Goal: Transaction & Acquisition: Purchase product/service

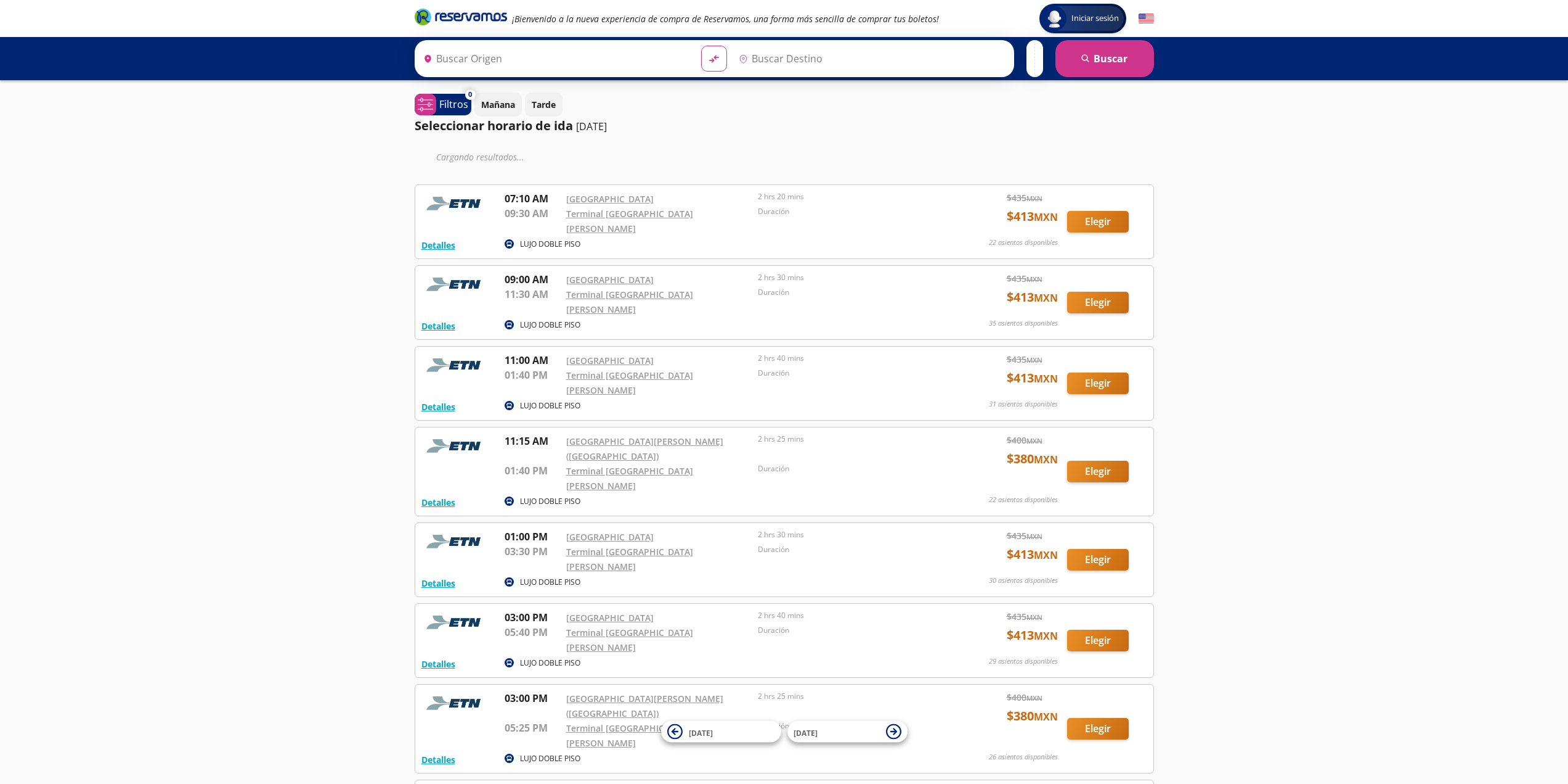
type input "[GEOGRAPHIC_DATA], [GEOGRAPHIC_DATA]"
type input "[GEOGRAPHIC_DATA][PERSON_NAME], [GEOGRAPHIC_DATA]"
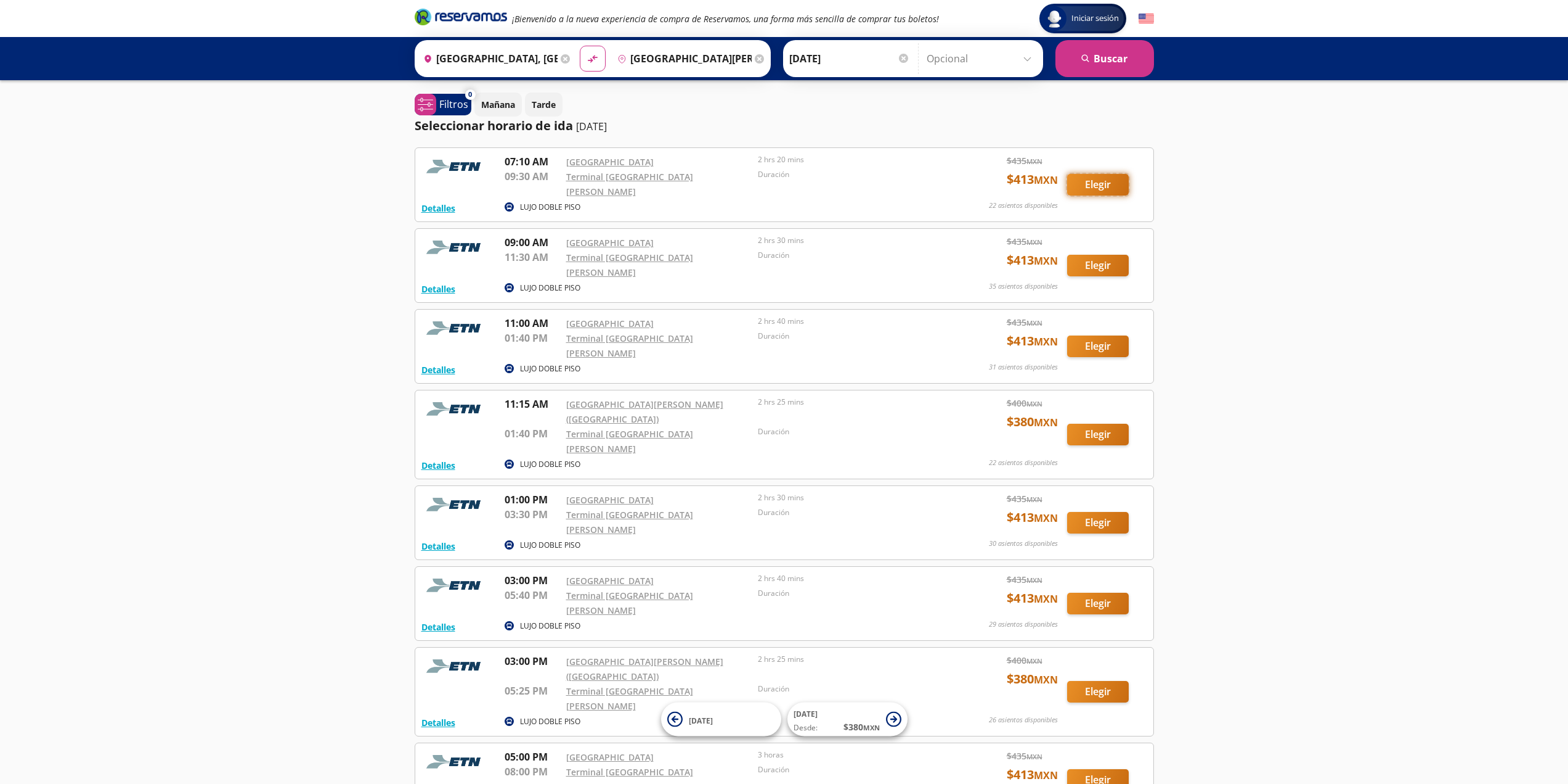
click at [1102, 187] on button "Elegir" at bounding box center [1099, 184] width 62 height 21
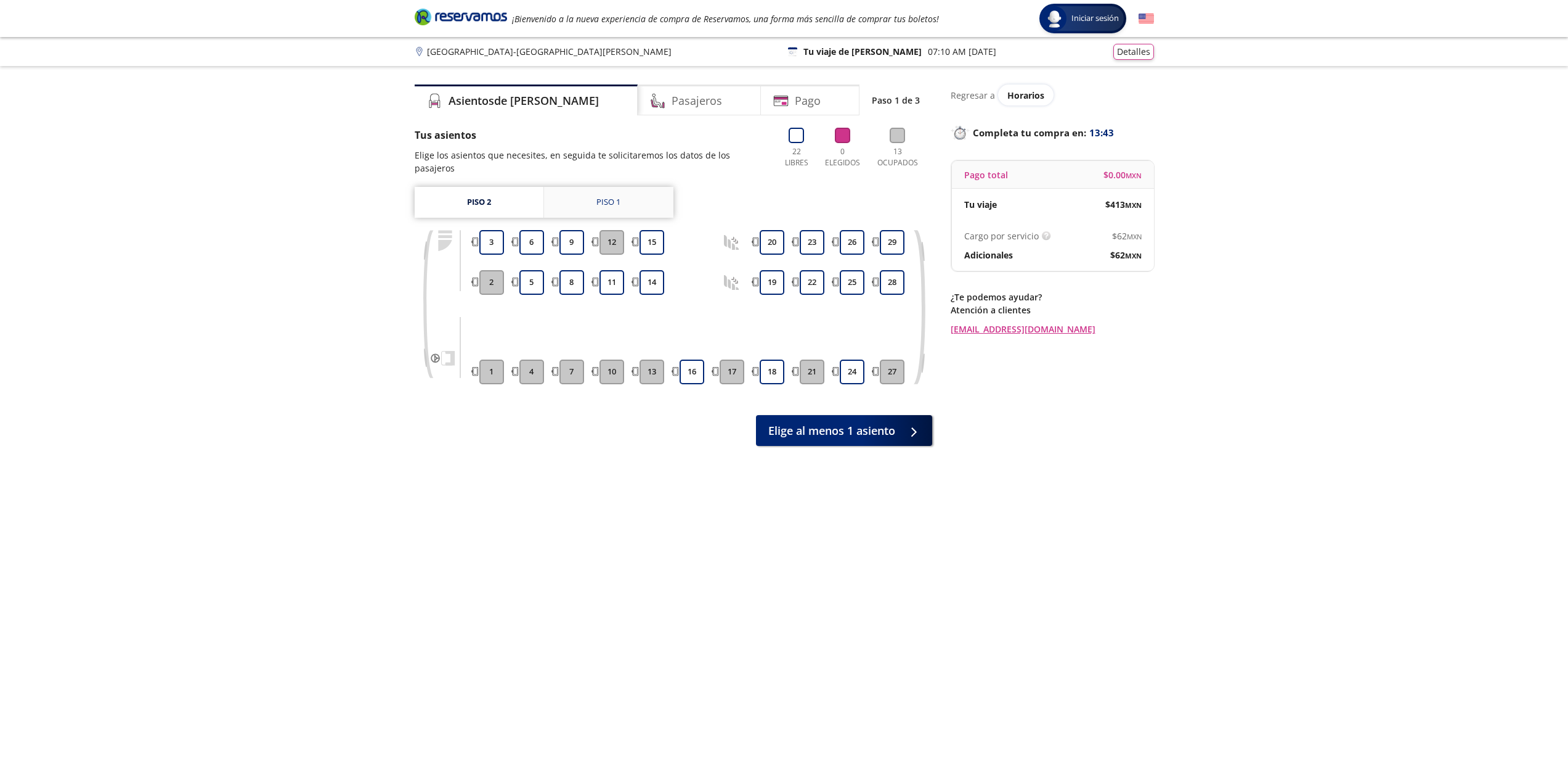
click at [606, 196] on div "Piso 1" at bounding box center [608, 202] width 24 height 13
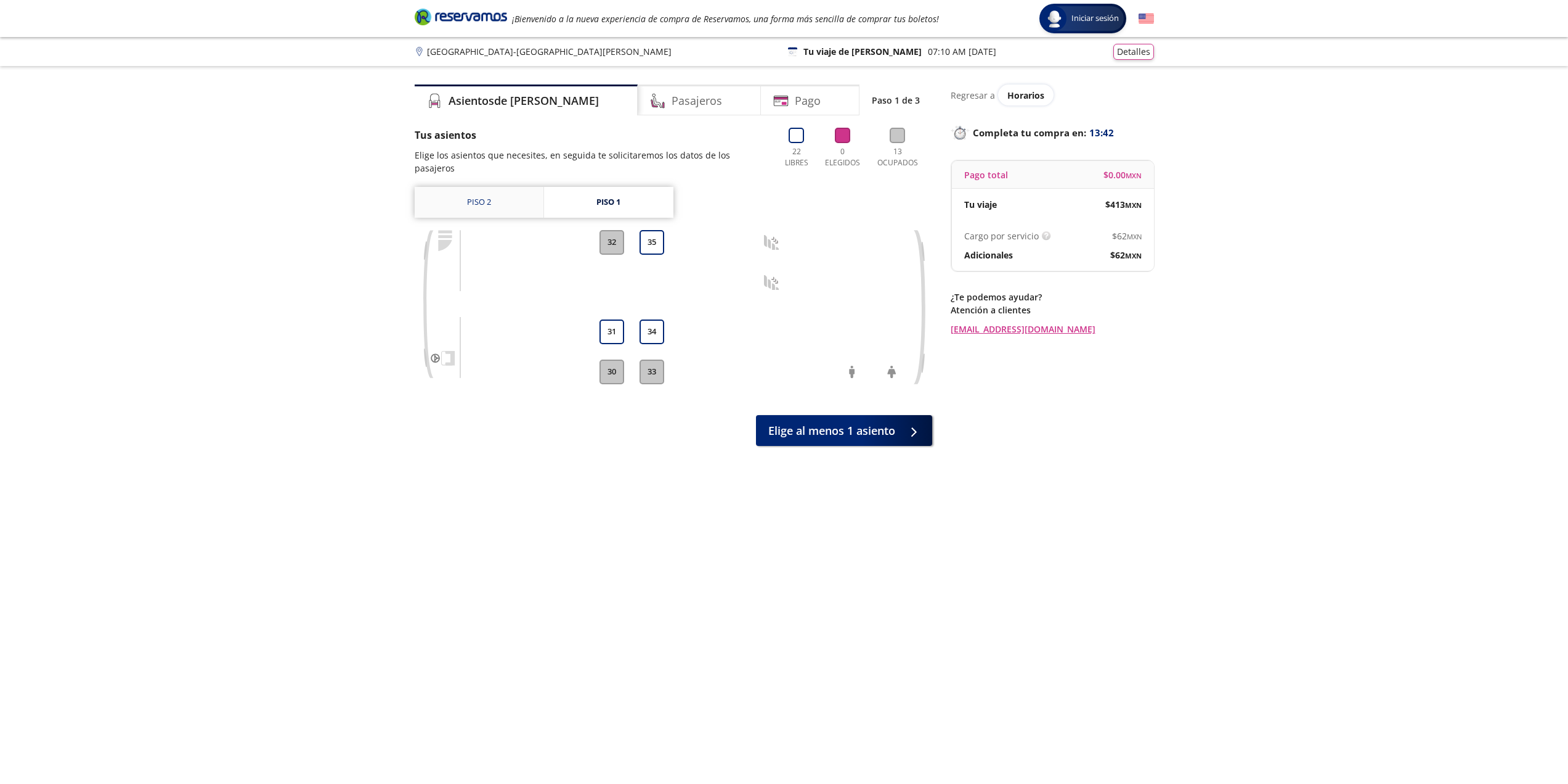
click at [482, 192] on link "Piso 2" at bounding box center [479, 203] width 129 height 31
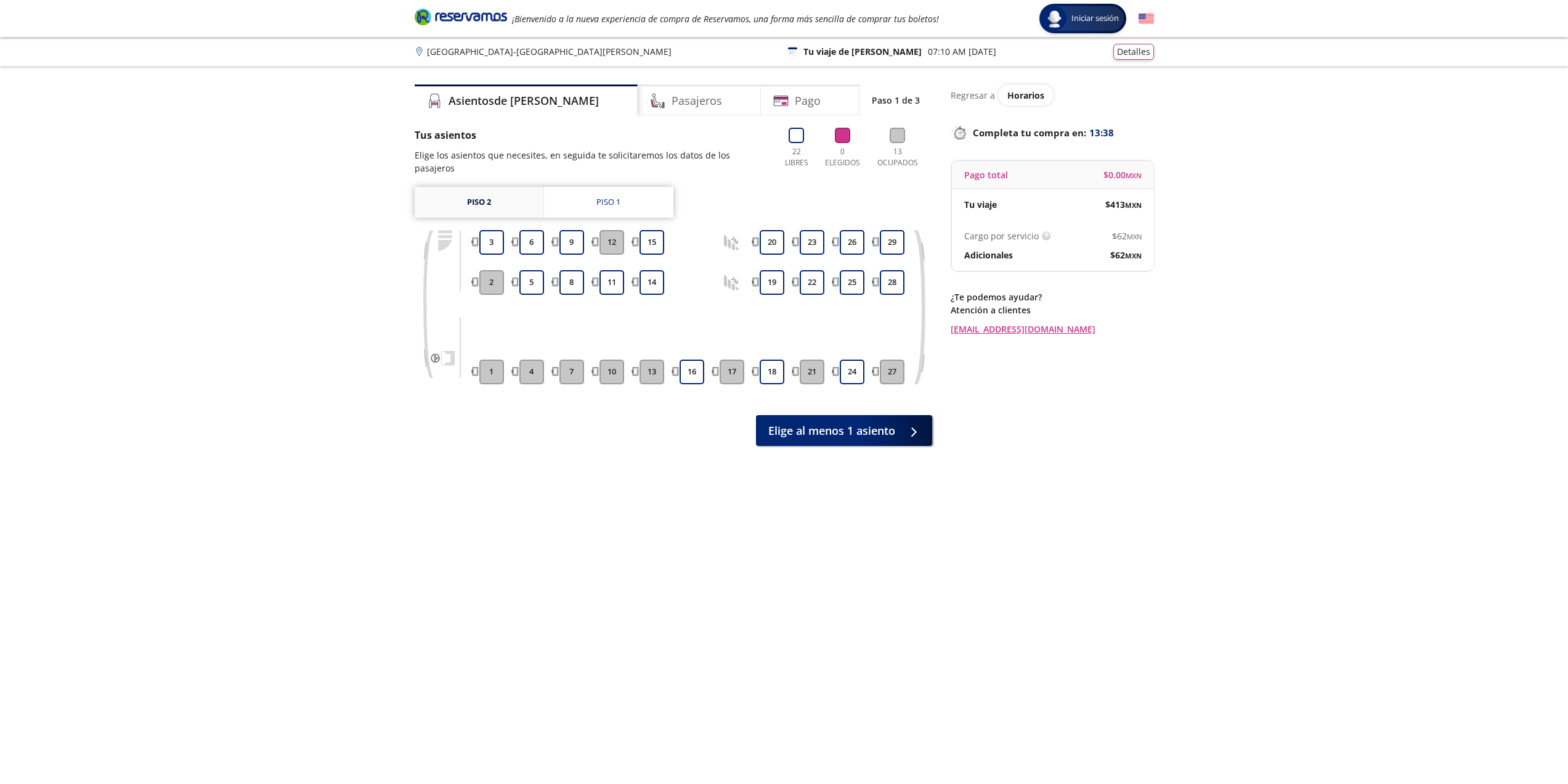
click at [487, 199] on link "Piso 2" at bounding box center [479, 203] width 129 height 31
click at [643, 191] on link "Piso 1" at bounding box center [608, 203] width 129 height 31
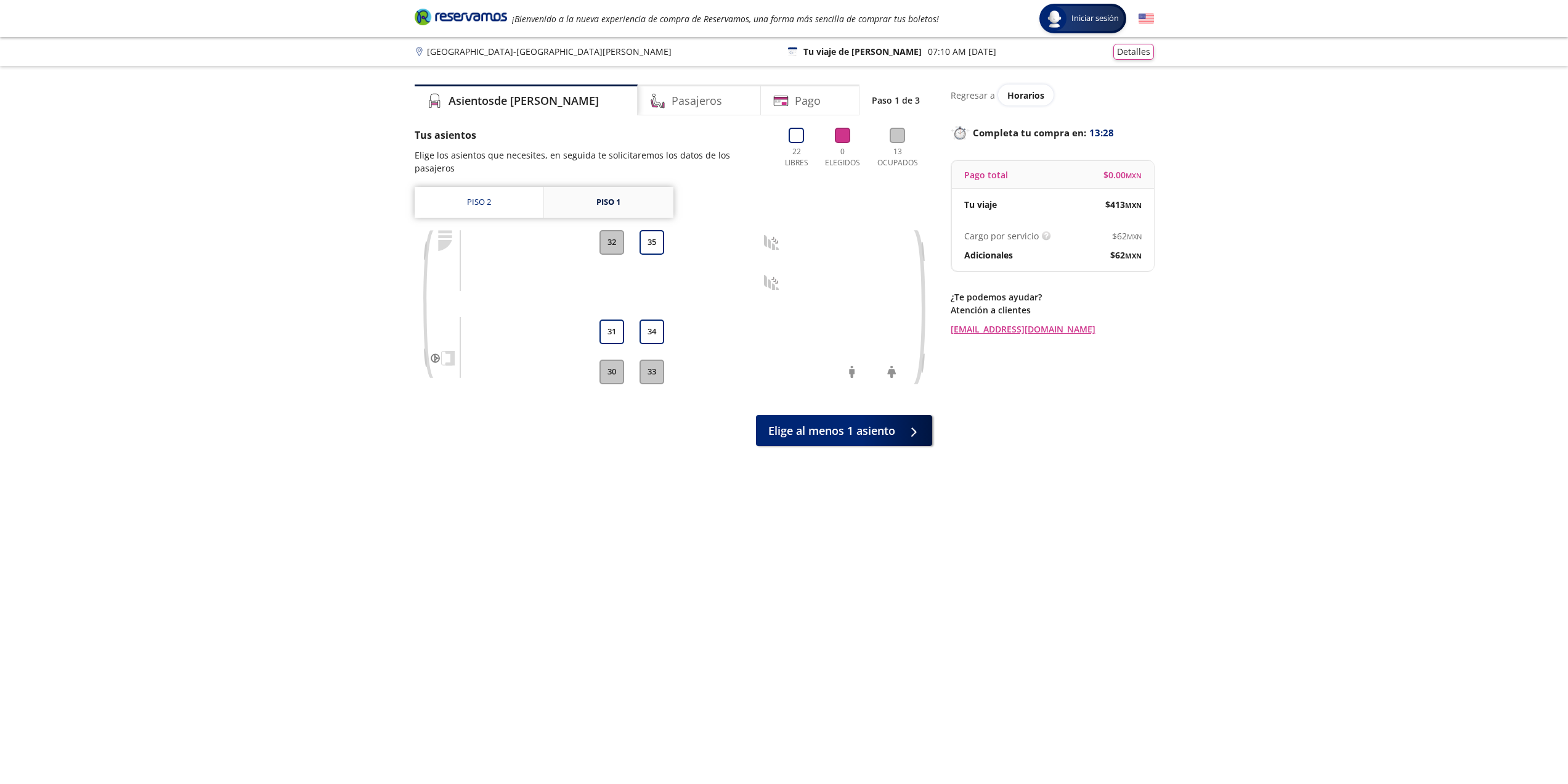
click at [600, 196] on div "Piso 1" at bounding box center [608, 202] width 24 height 13
click at [493, 197] on link "Piso 2" at bounding box center [479, 203] width 129 height 31
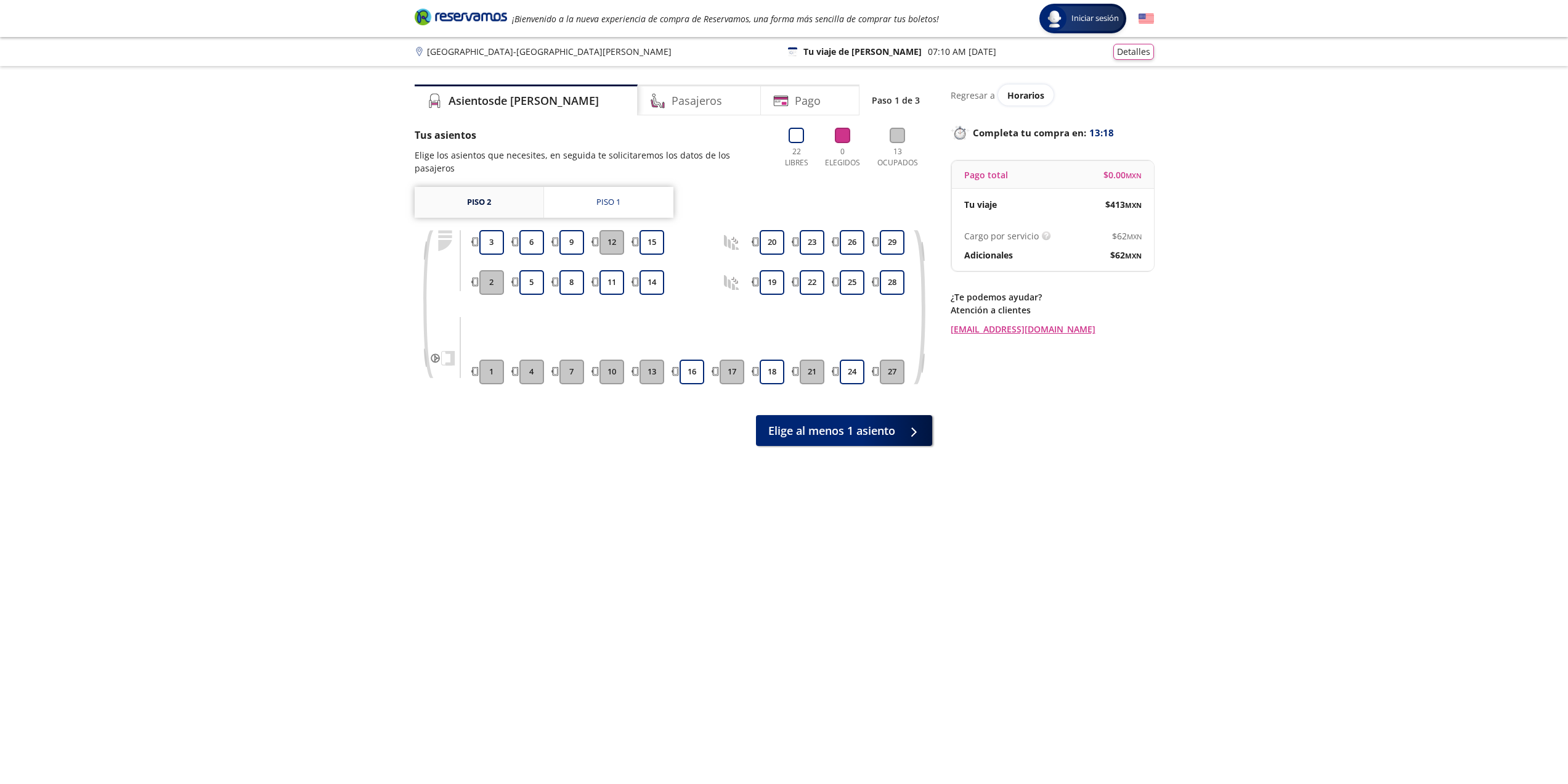
click at [496, 187] on link "Piso 2" at bounding box center [479, 203] width 129 height 31
click at [850, 367] on button "24" at bounding box center [851, 371] width 24 height 24
click at [863, 425] on button "Continuar con 1 asiento" at bounding box center [845, 428] width 175 height 31
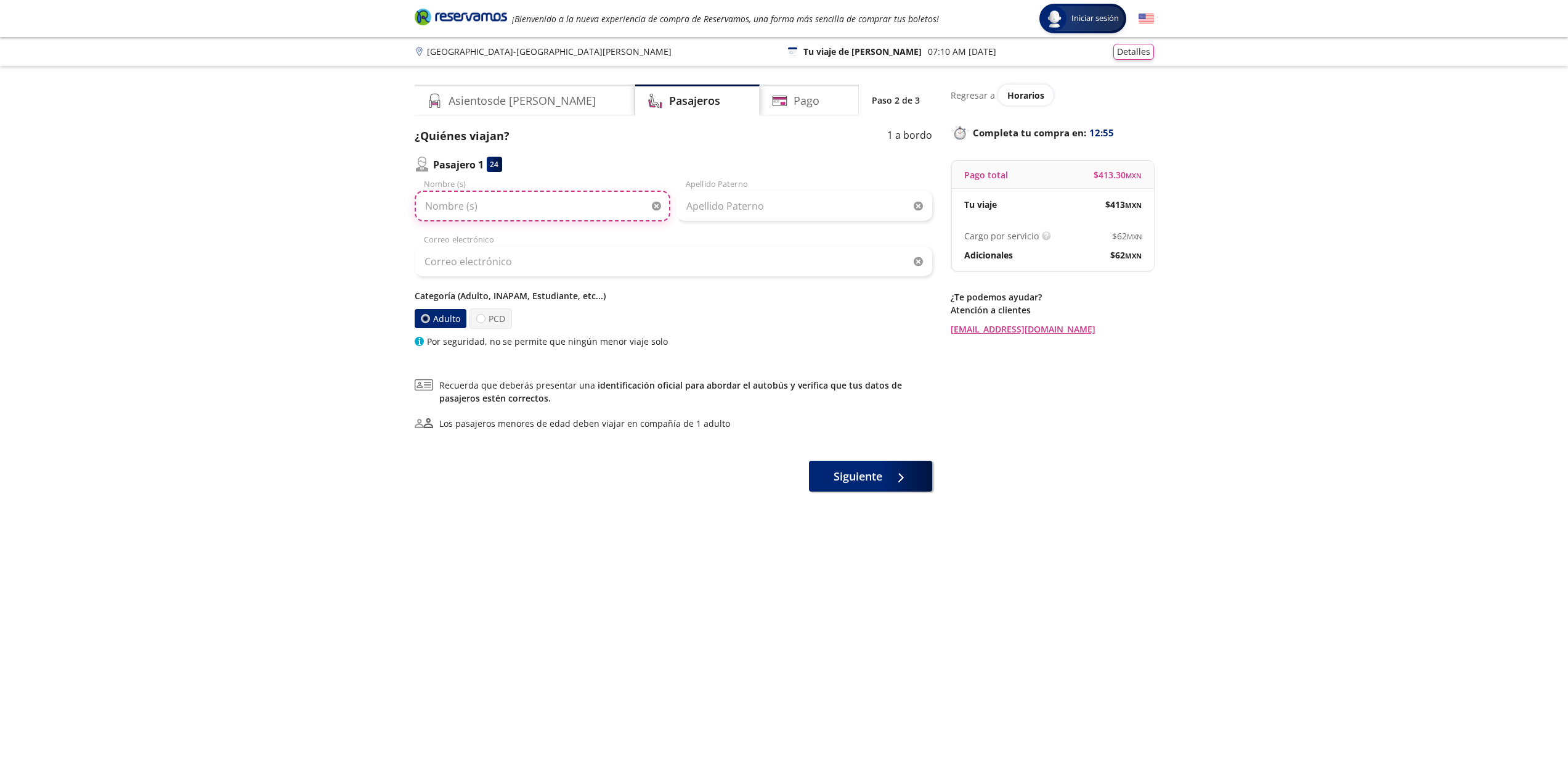
click at [530, 207] on input "Nombre (s)" at bounding box center [543, 206] width 256 height 31
type input "Monserrat"
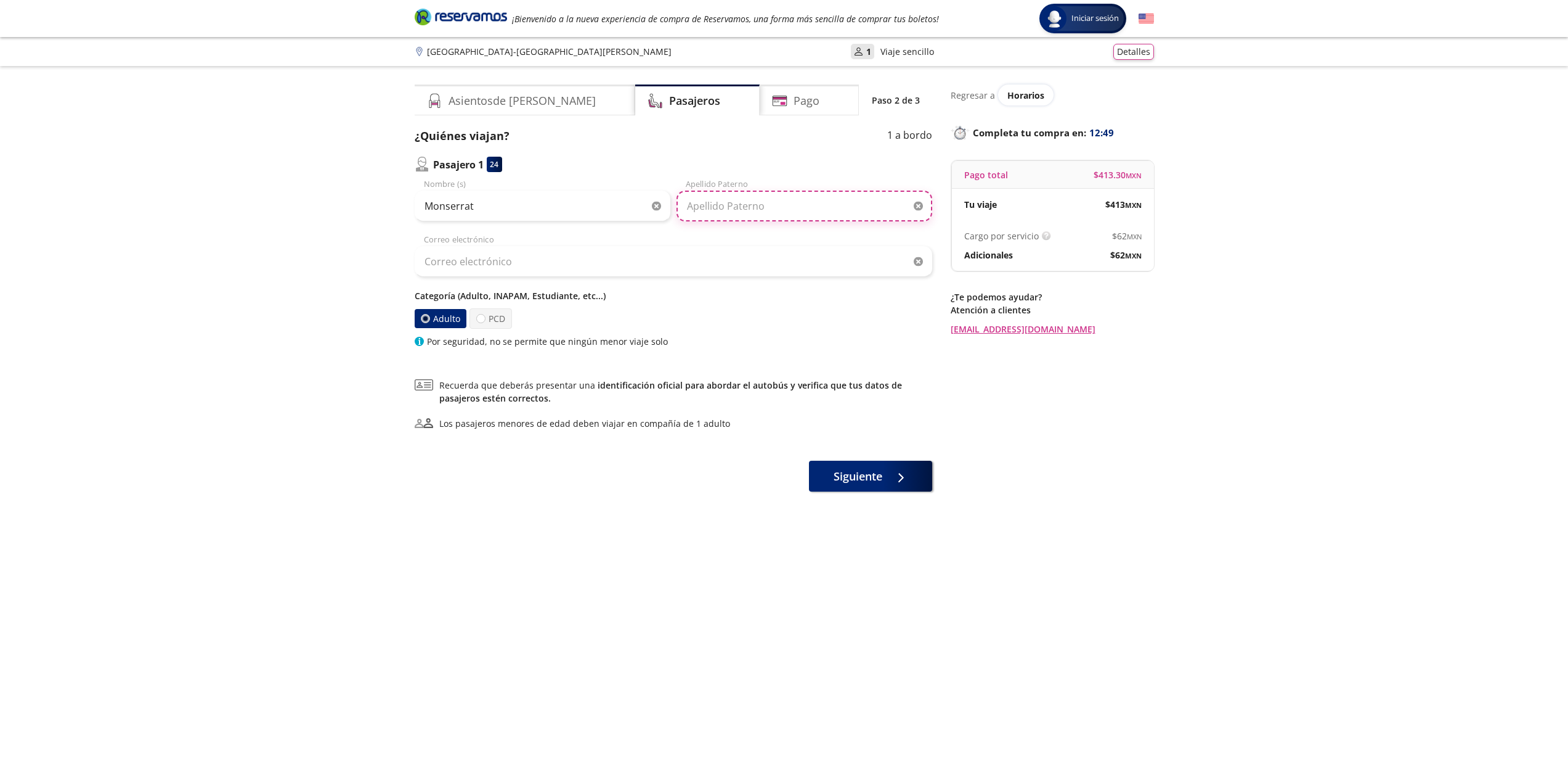
click at [718, 202] on input "Apellido Paterno" at bounding box center [805, 206] width 256 height 31
type input "Becerril"
click at [597, 260] on input "Correo electrónico" at bounding box center [674, 262] width 518 height 31
type input "[EMAIL_ADDRESS][PERSON_NAME][DOMAIN_NAME]"
click at [596, 536] on div "Asientos de [PERSON_NAME] Pago Paso 2 de 3 ¿Quiénes viajan? 1 a bordo Pasajero …" at bounding box center [674, 417] width 518 height 666
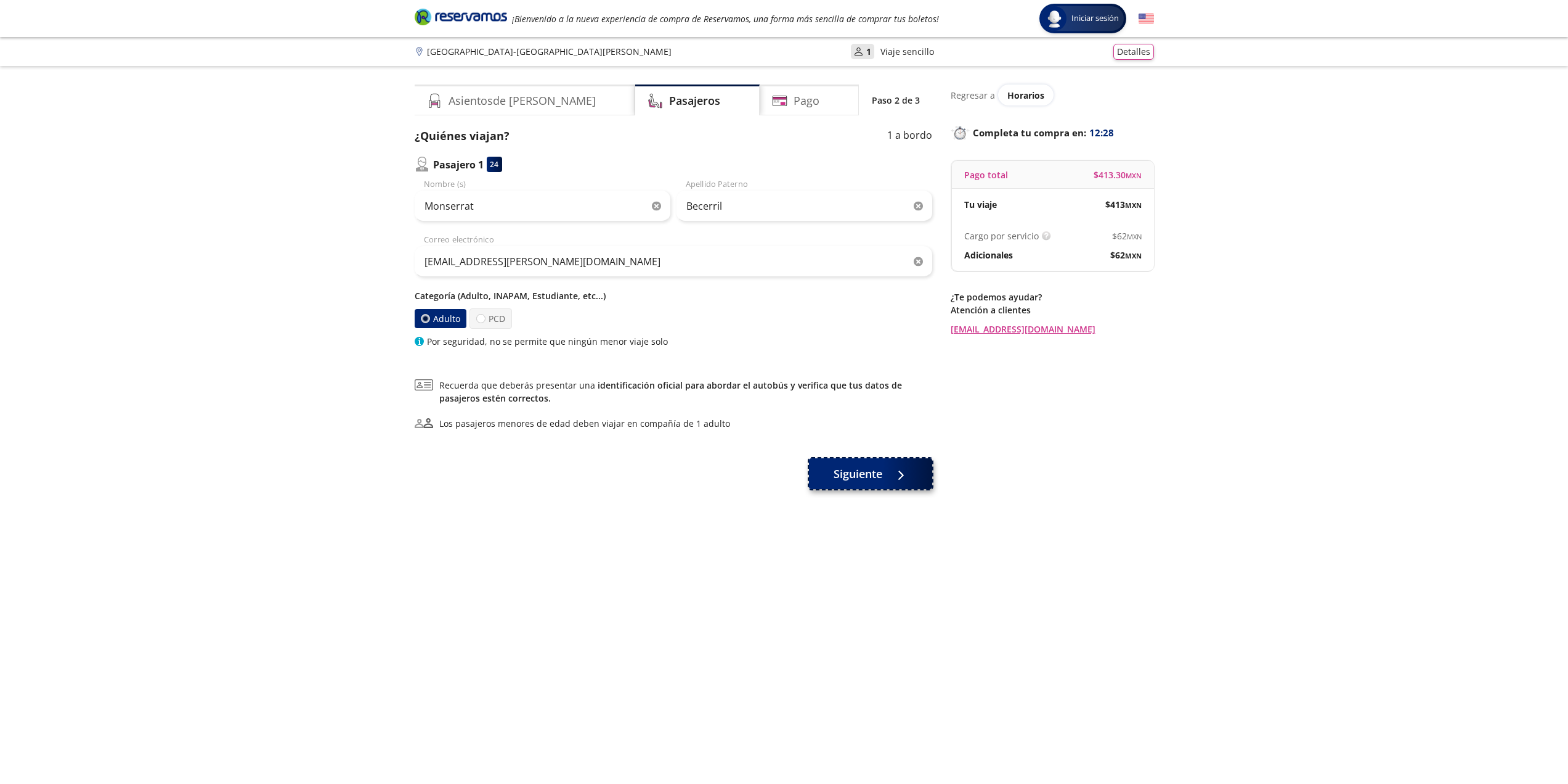
click at [863, 474] on span "Siguiente" at bounding box center [858, 474] width 48 height 16
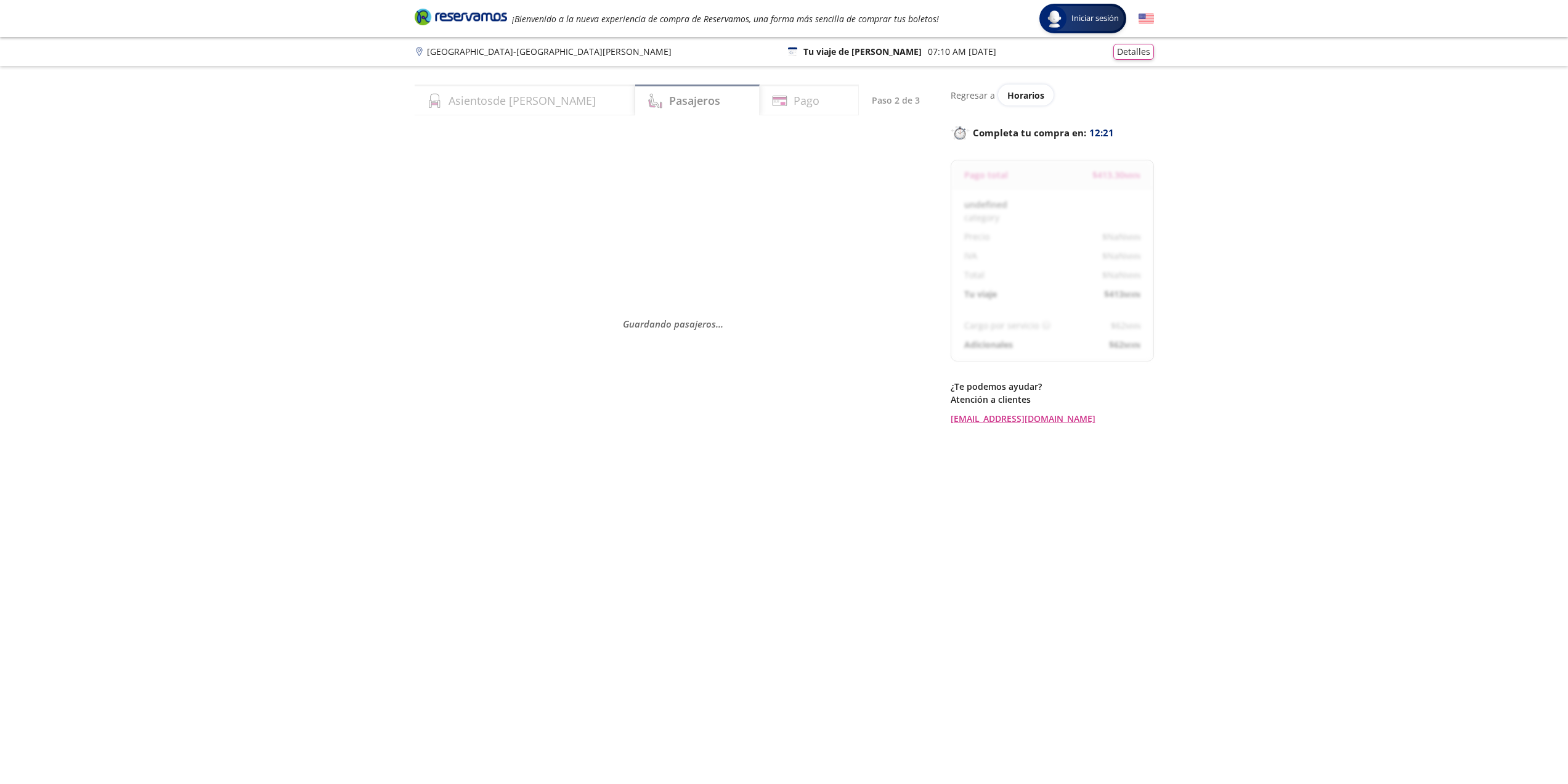
select select "MX"
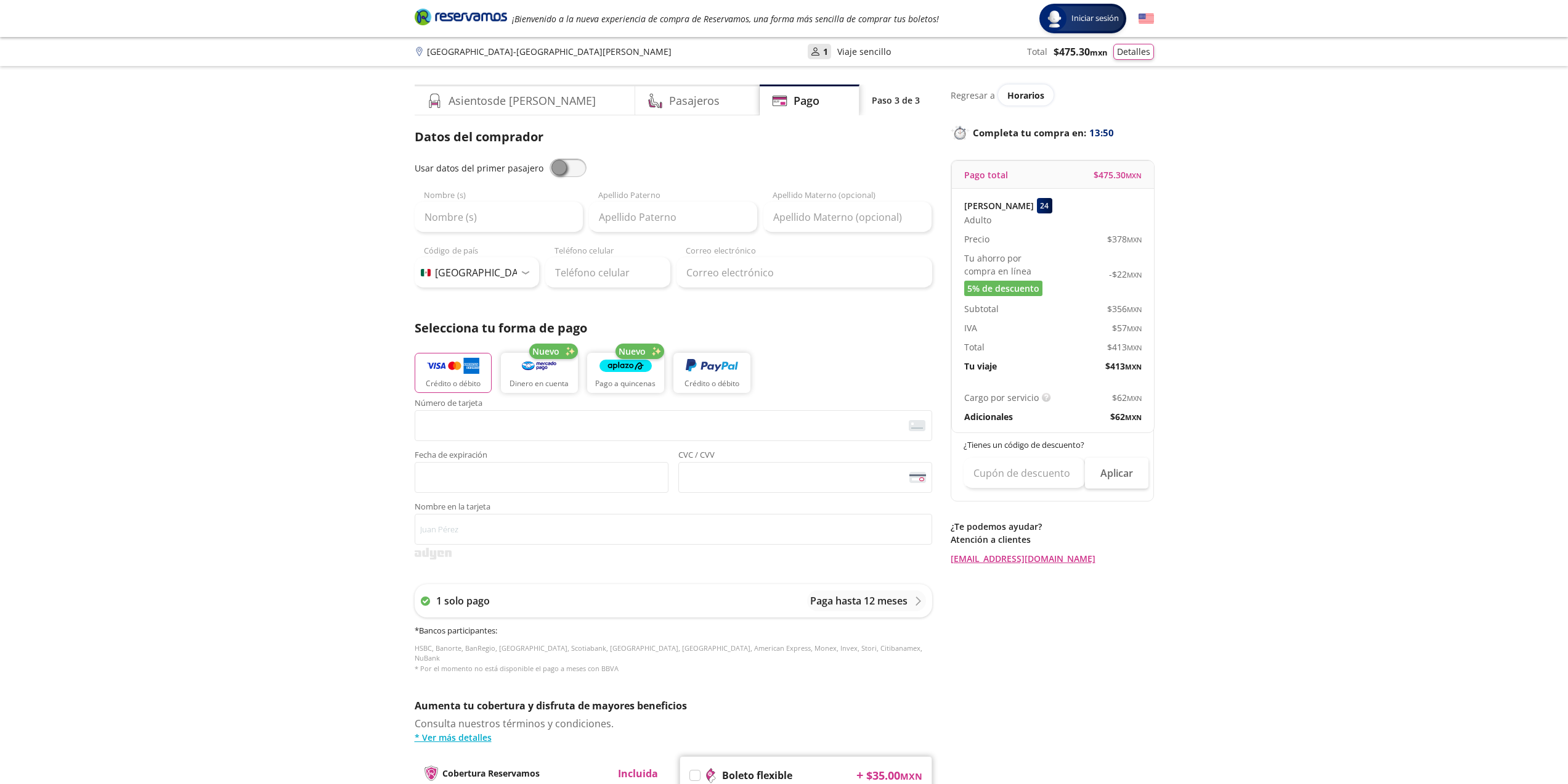
click at [554, 168] on span at bounding box center [568, 167] width 37 height 18
click at [550, 158] on input "checkbox" at bounding box center [550, 158] width 0 height 0
type input "Monserrat"
type input "Becerril"
type input "[EMAIL_ADDRESS][PERSON_NAME][DOMAIN_NAME]"
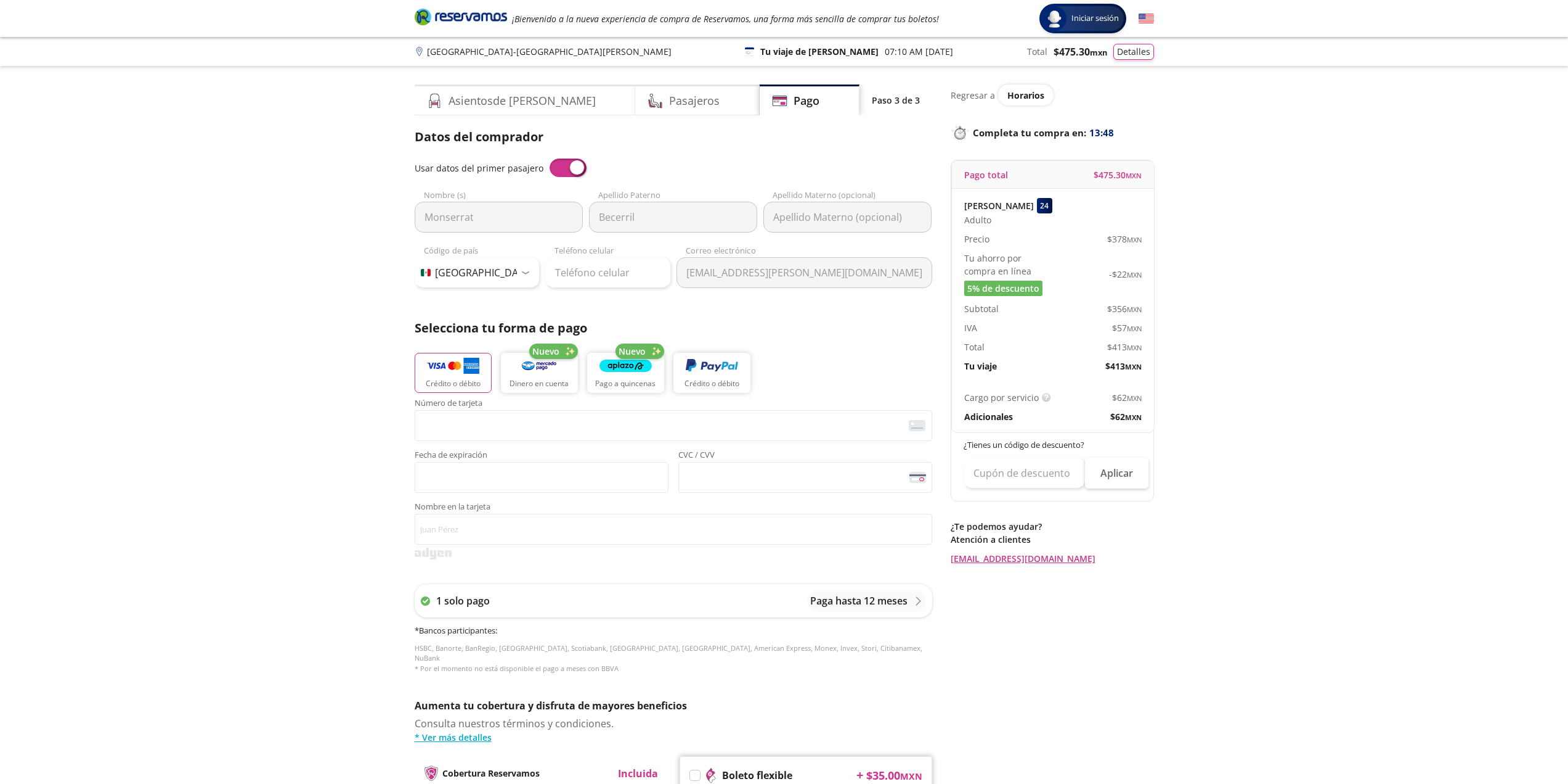
click at [562, 165] on span at bounding box center [568, 167] width 37 height 18
click at [550, 158] on input "checkbox" at bounding box center [550, 158] width 0 height 0
click at [509, 214] on input "Monserrat" at bounding box center [498, 217] width 168 height 31
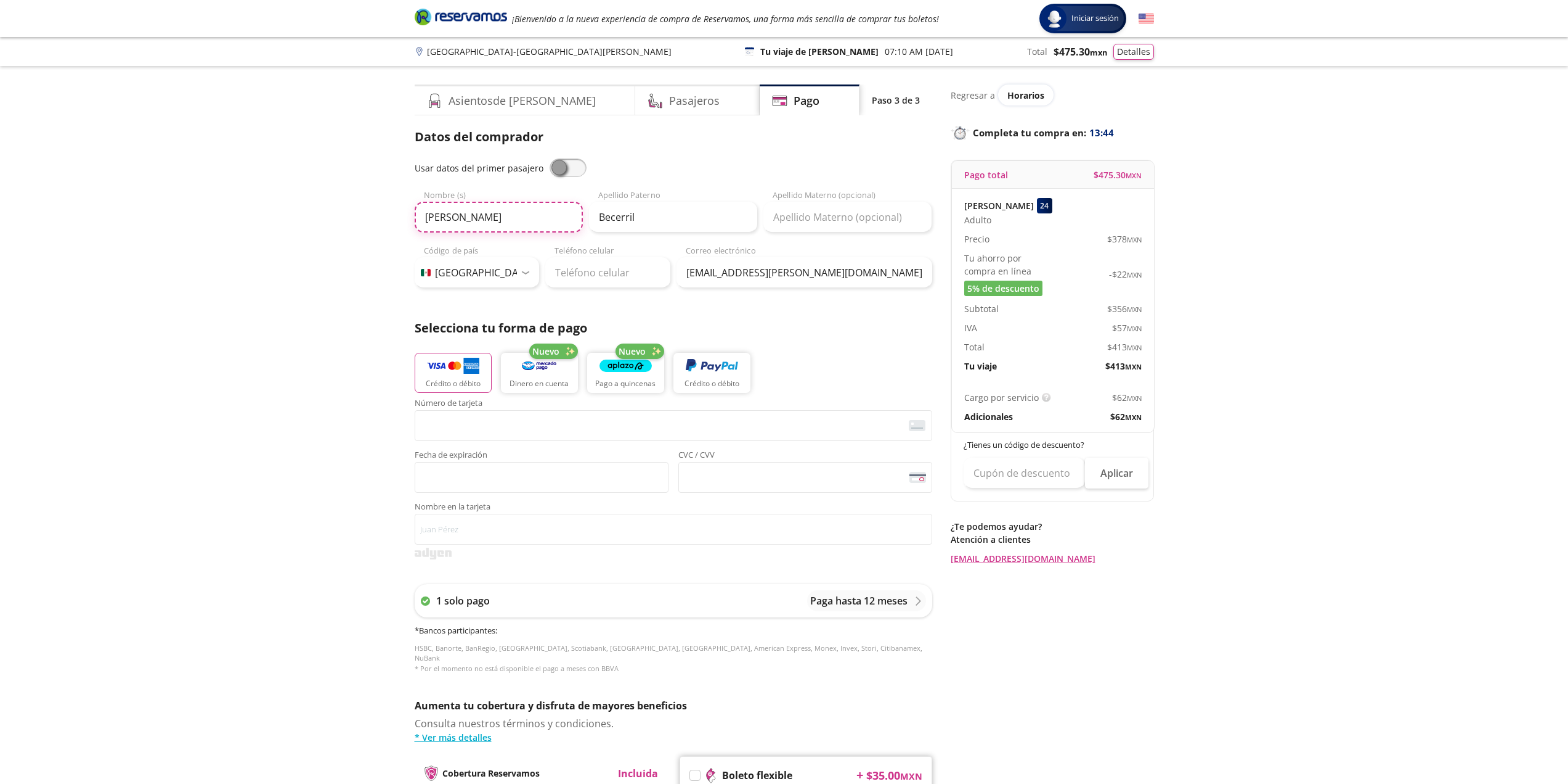
type input "[PERSON_NAME]"
click at [592, 271] on input "Teléfono celular" at bounding box center [607, 273] width 125 height 31
type input "55 2690 3032"
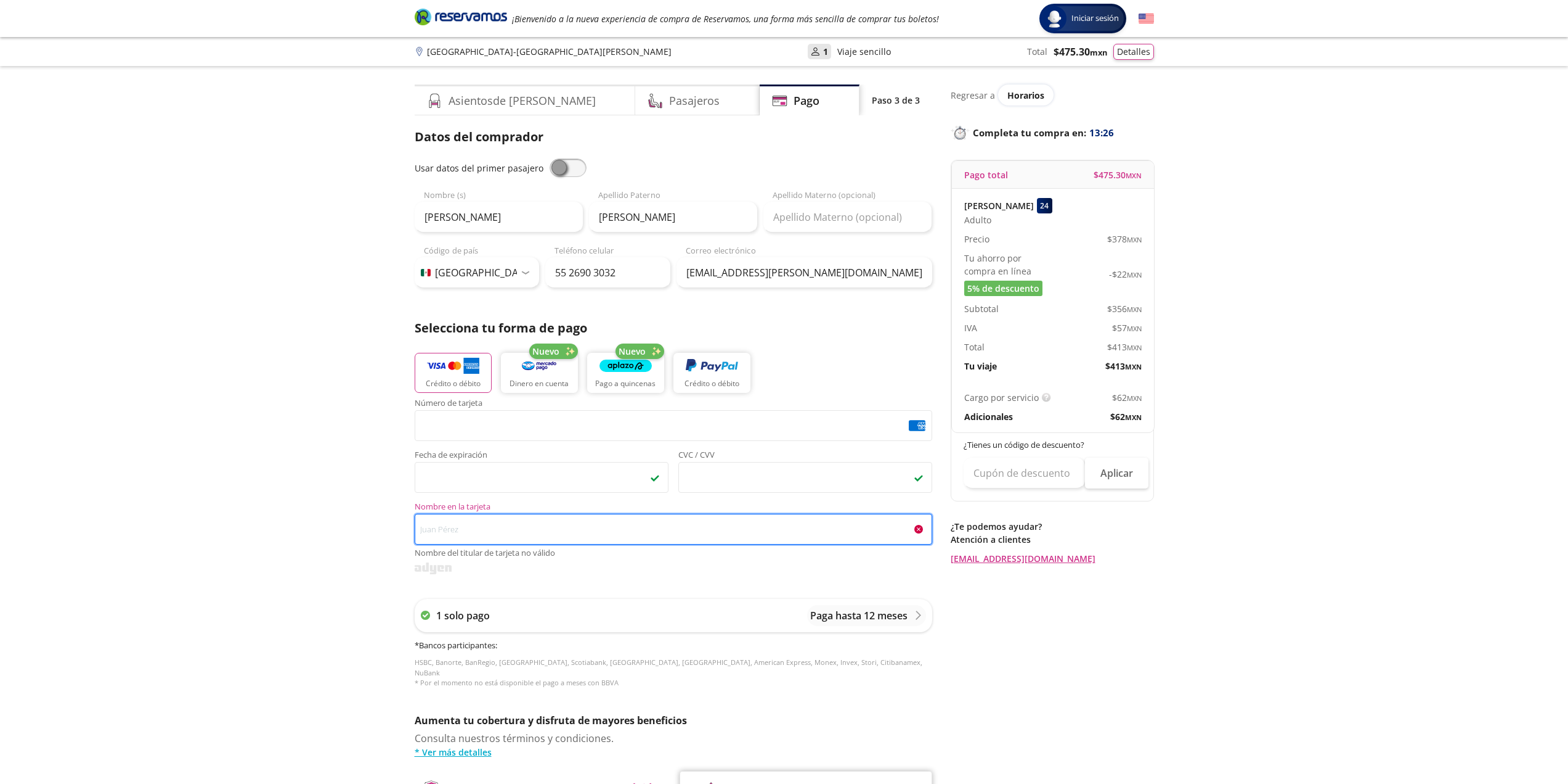
click at [565, 520] on input "Nombre en la tarjeta Nombre del titular de tarjeta no válido" at bounding box center [674, 529] width 518 height 31
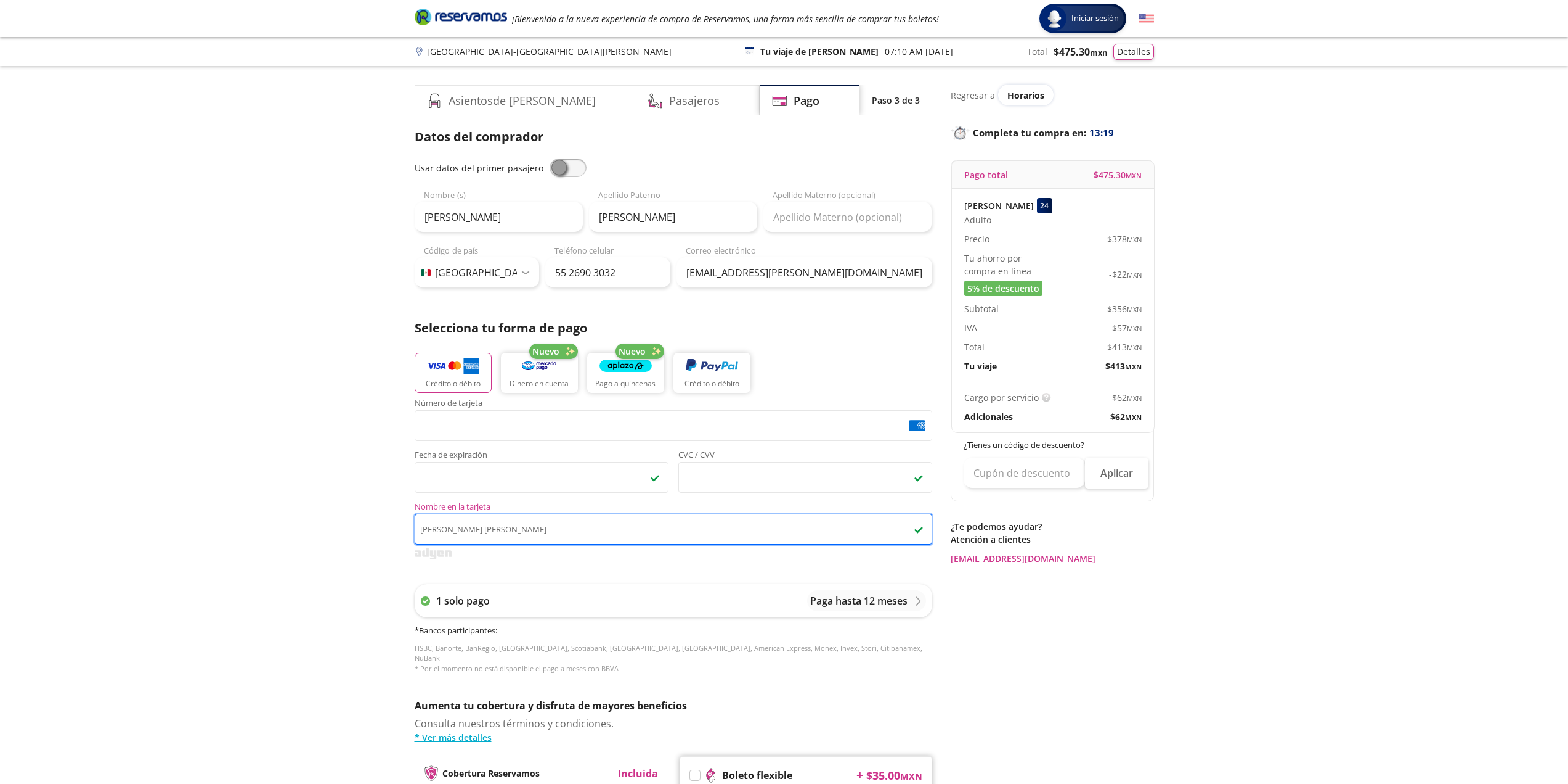
type input "[PERSON_NAME] [PERSON_NAME]"
click at [333, 622] on div "Group 9 Created with Sketch. Pago [GEOGRAPHIC_DATA] - [GEOGRAPHIC_DATA][PERSON_…" at bounding box center [784, 510] width 1568 height 1022
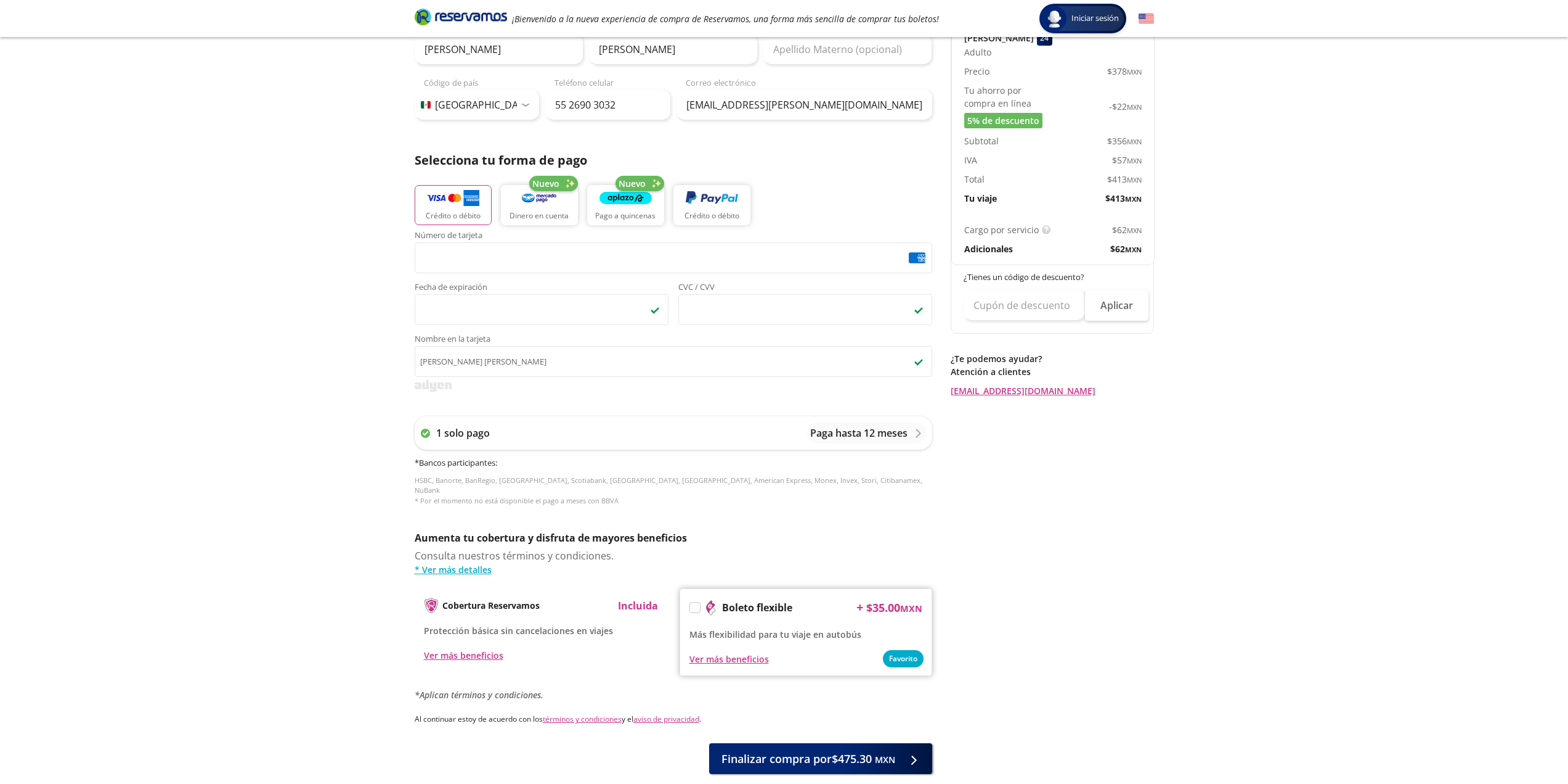
scroll to position [228, 0]
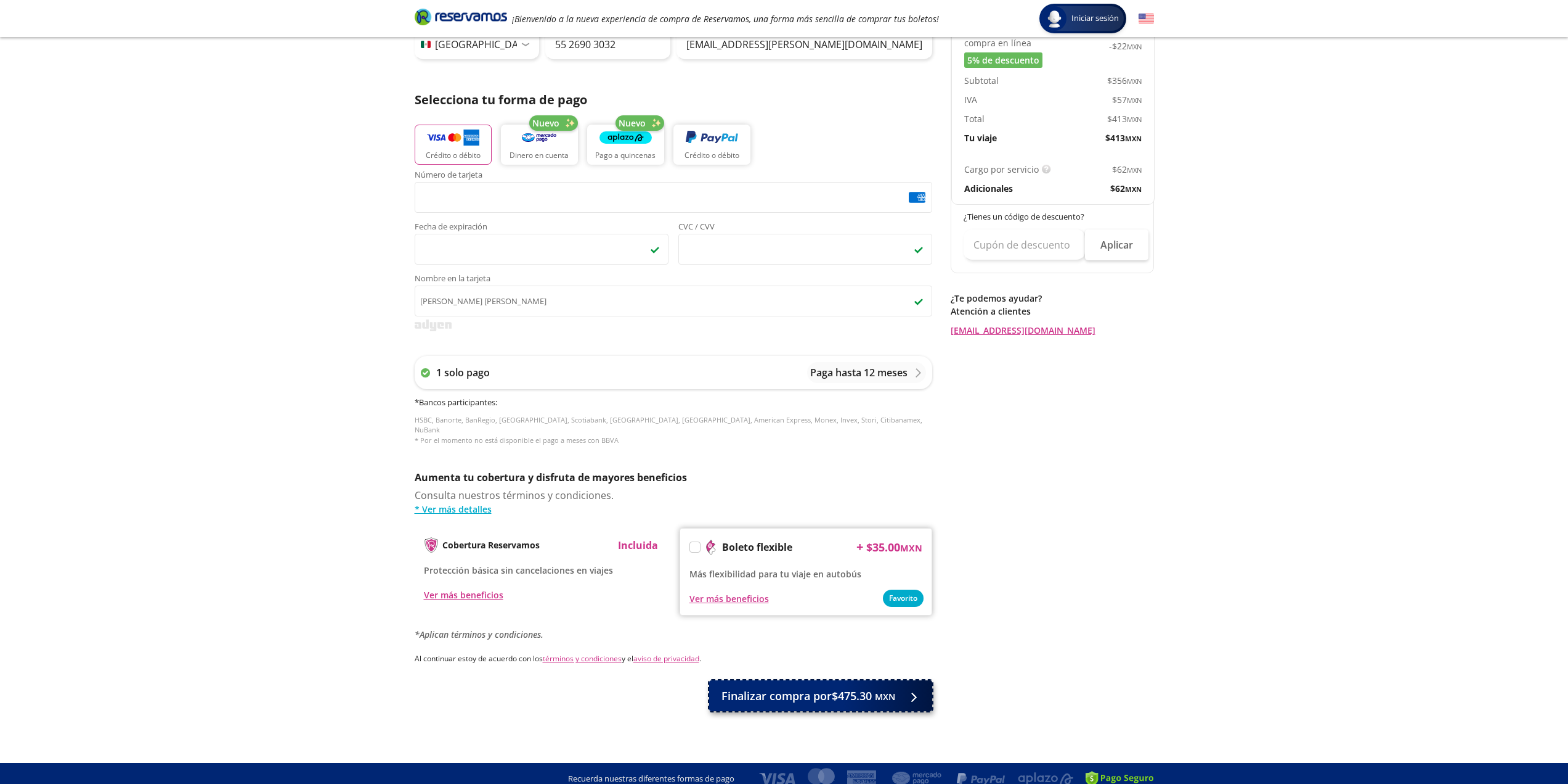
click at [858, 691] on span "Finalizar compra por $475.30 MXN" at bounding box center [808, 696] width 174 height 16
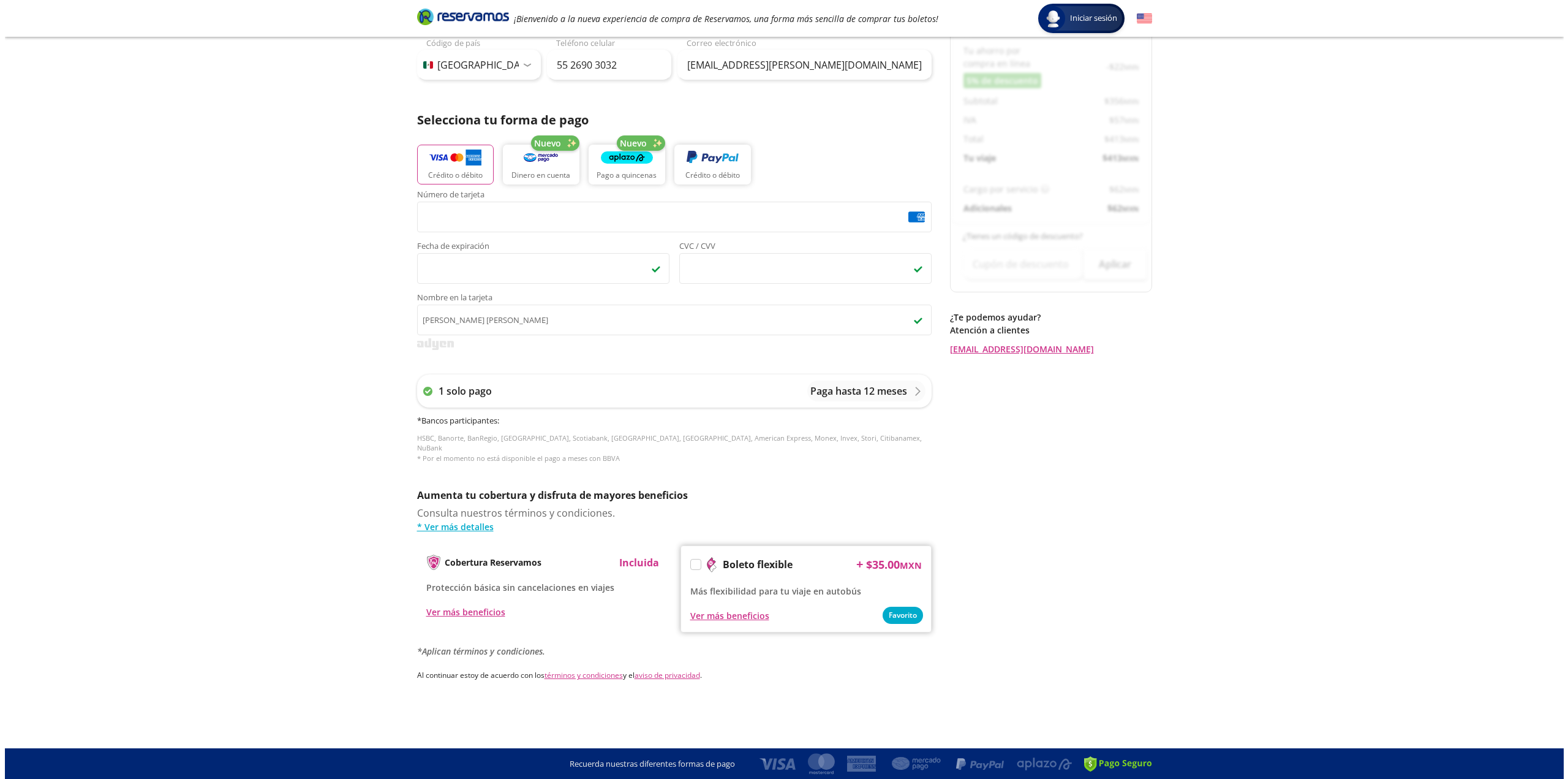
scroll to position [0, 0]
